Goal: Find contact information: Find contact information

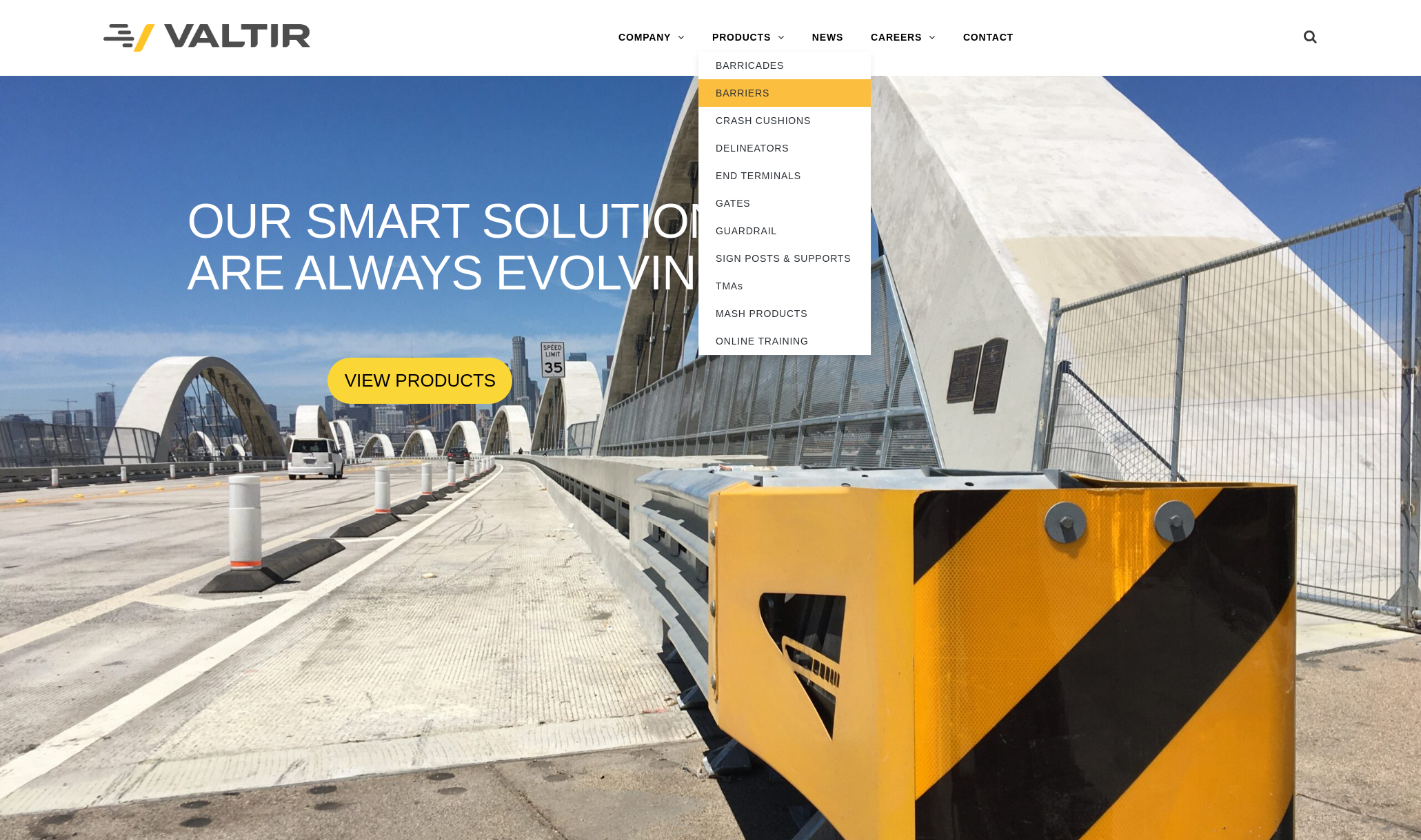
click at [751, 89] on link "BARRIERS" at bounding box center [784, 93] width 173 height 28
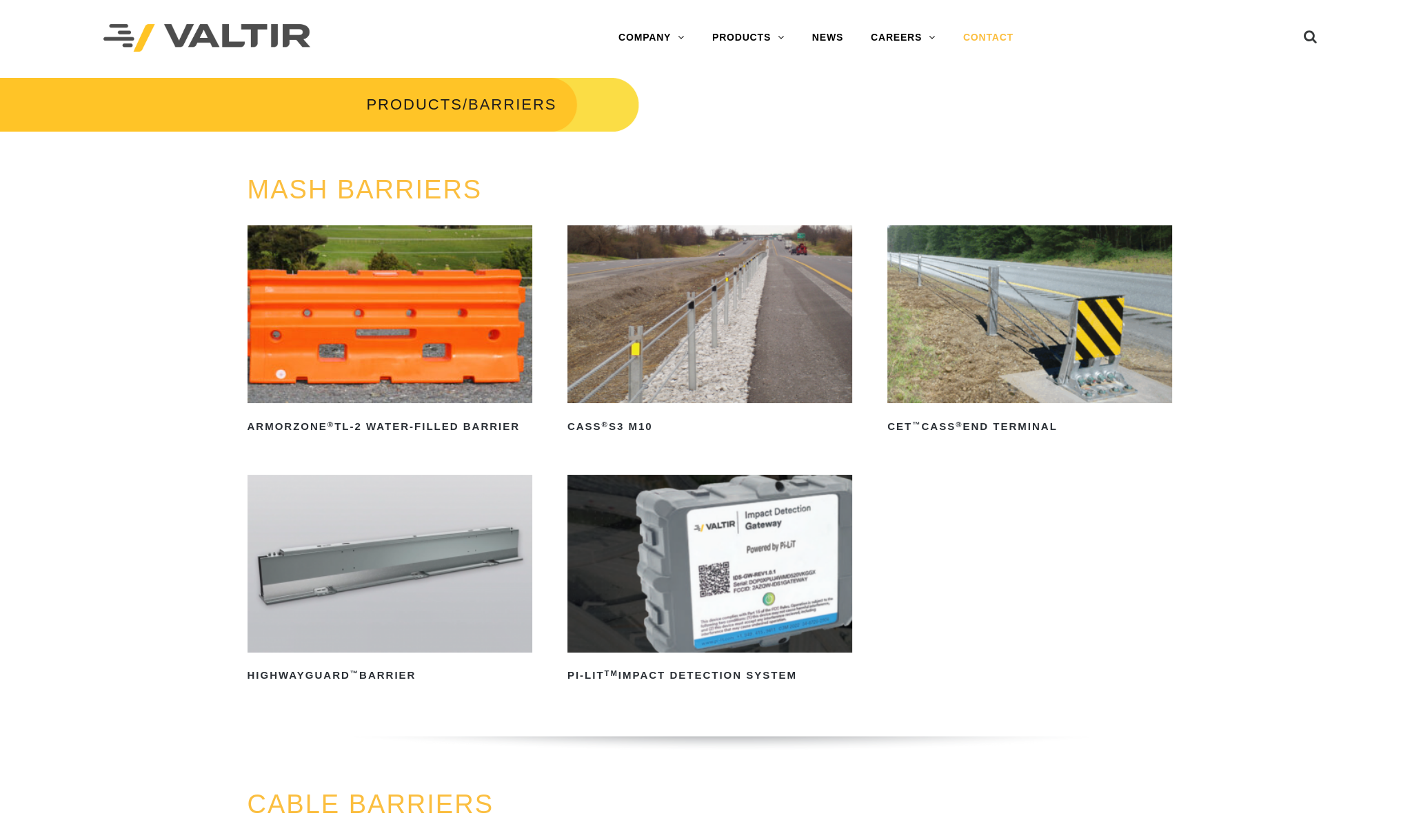
click at [986, 39] on link "CONTACT" at bounding box center [988, 37] width 78 height 28
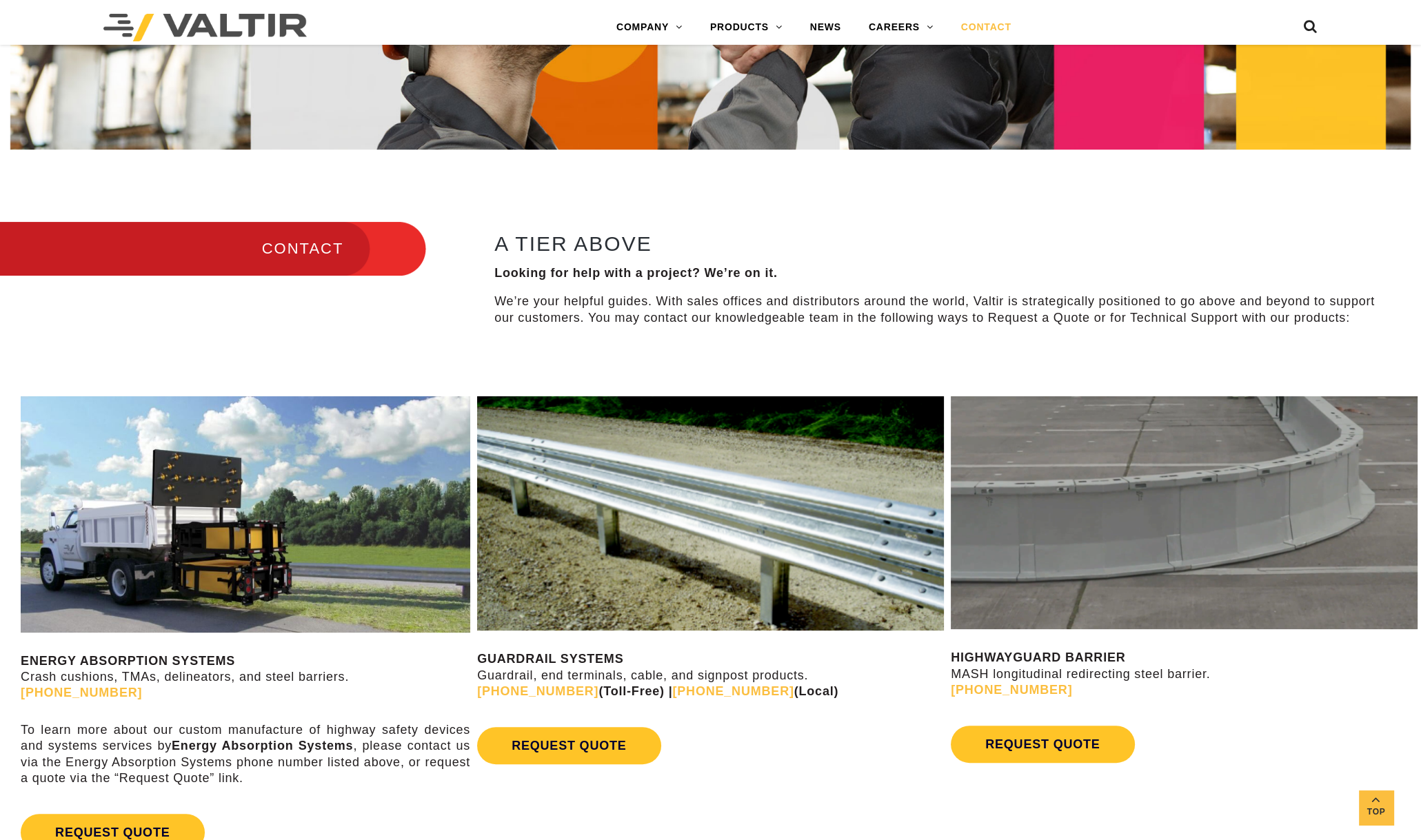
scroll to position [431, 0]
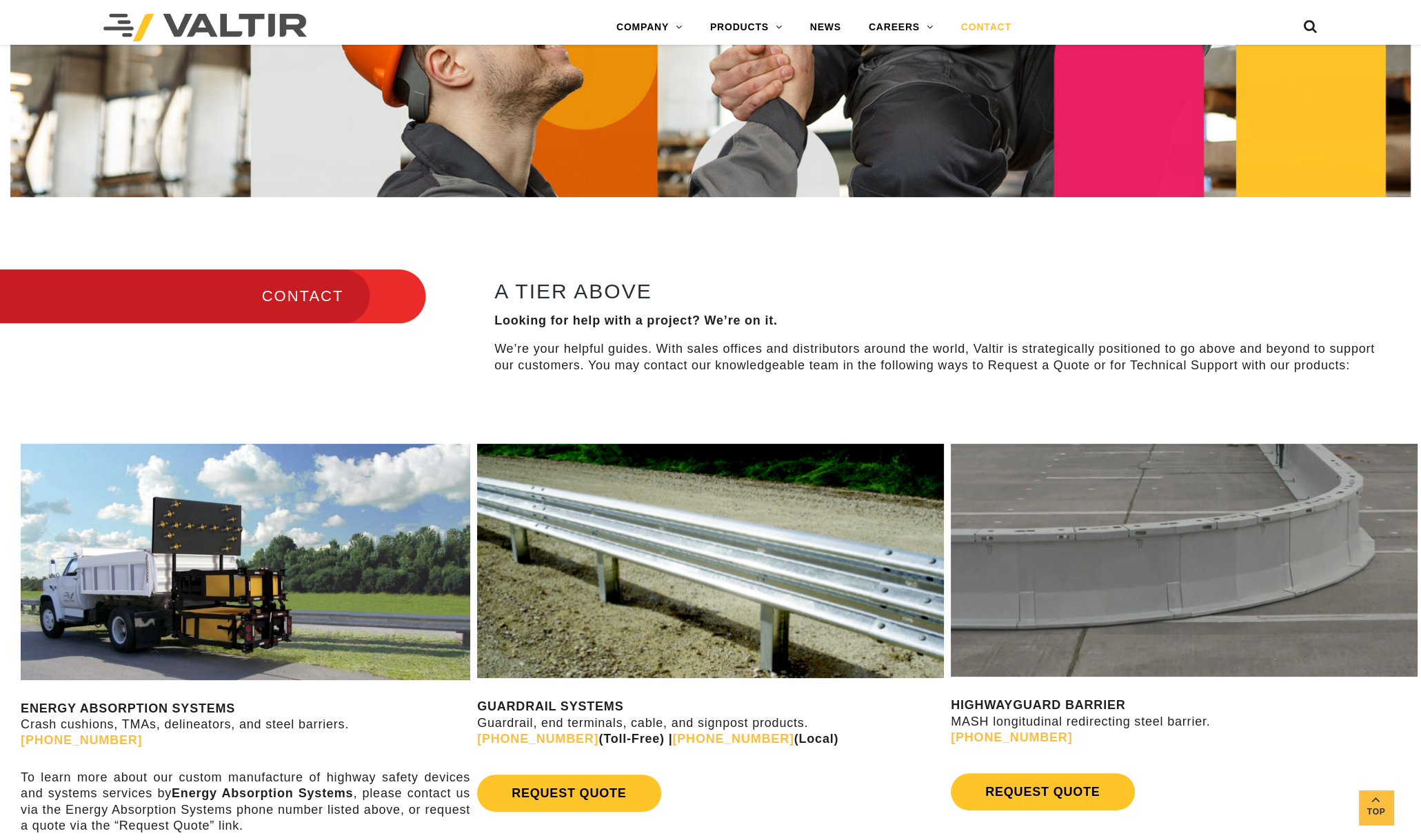
click at [656, 523] on img at bounding box center [710, 561] width 466 height 235
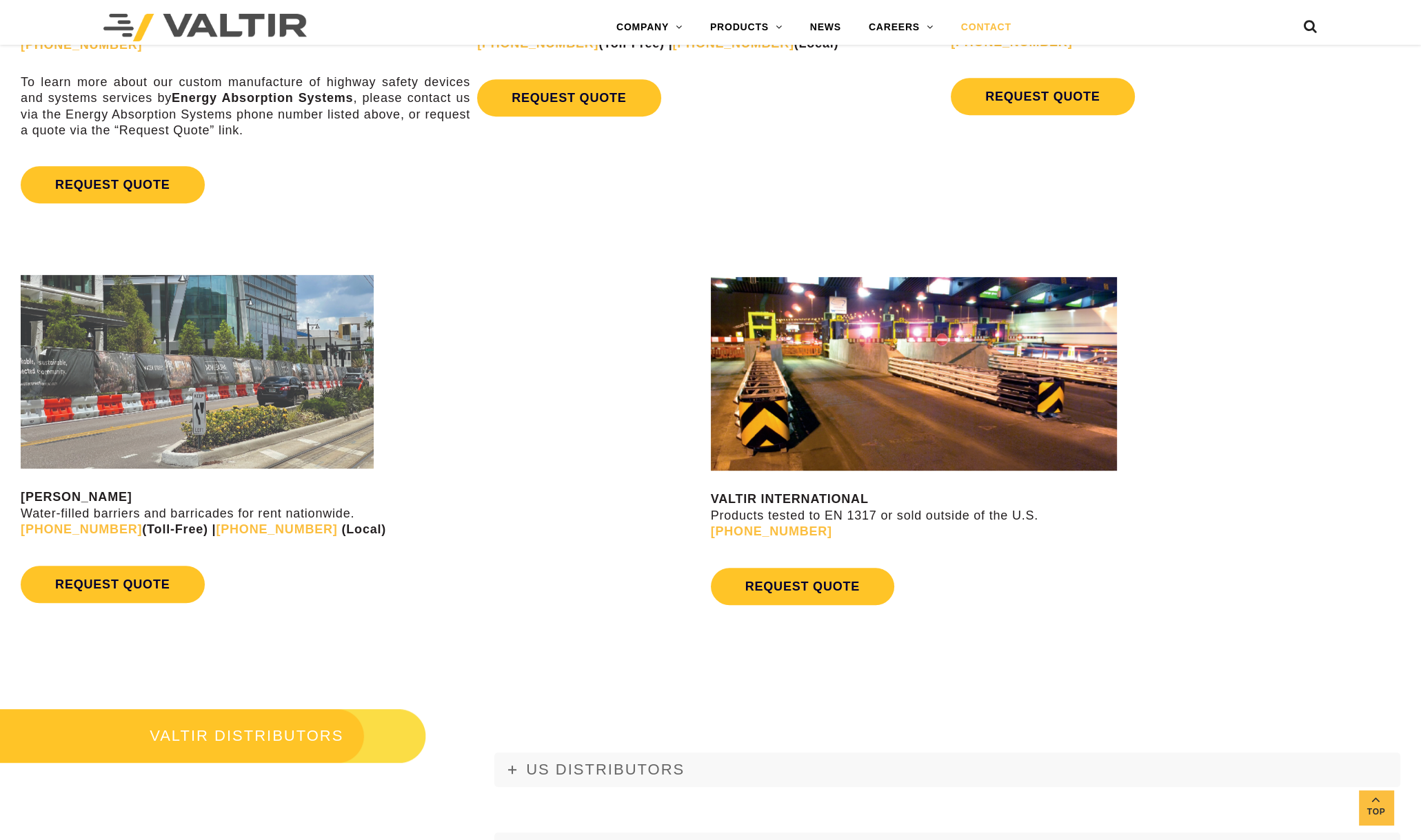
scroll to position [1206, 0]
